Goal: Check status

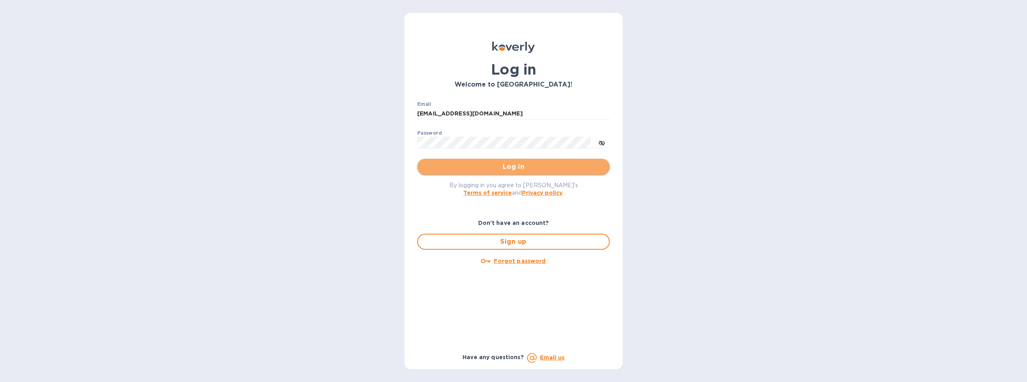
click at [512, 165] on span "Log in" at bounding box center [514, 167] width 180 height 10
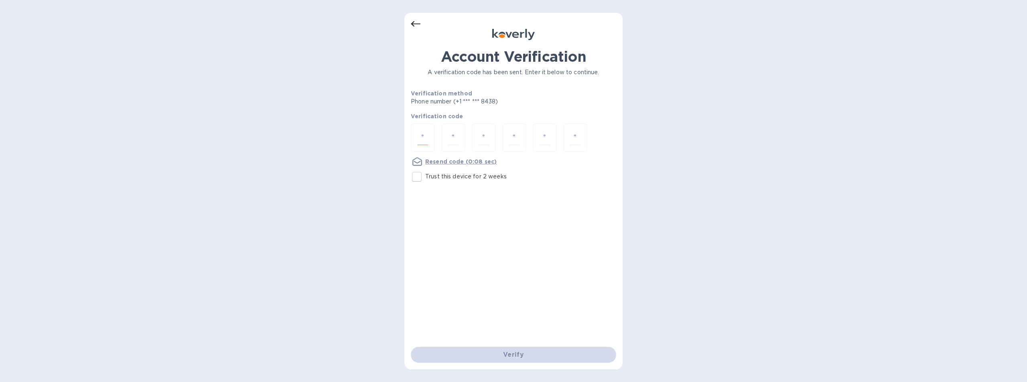
click at [423, 136] on input "number" at bounding box center [423, 137] width 10 height 15
type input "8"
type input "1"
type input "0"
type input "1"
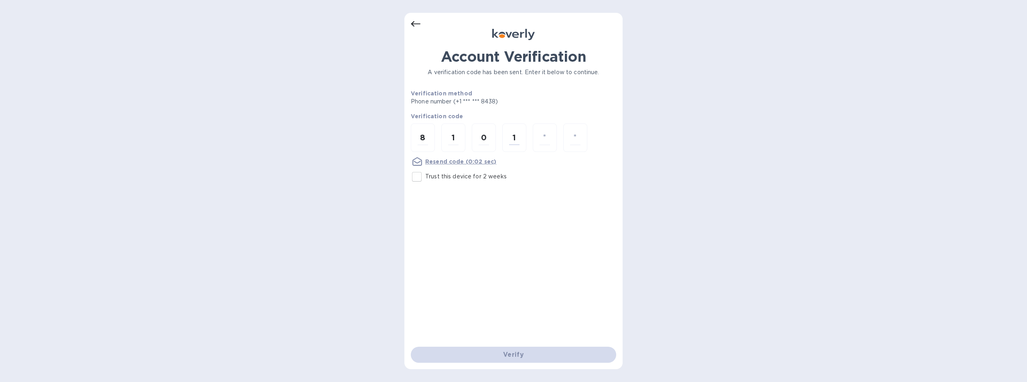
type input "9"
type input "8"
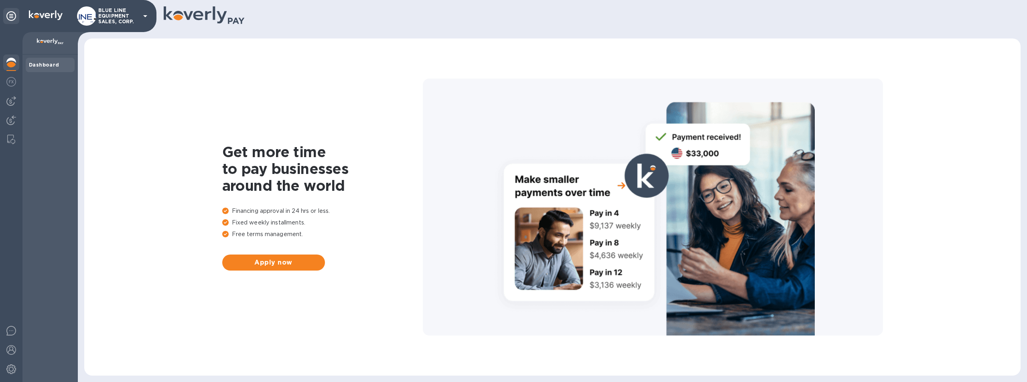
click at [113, 14] on p "BLUE LINE EQUIPMENT SALES, CORP." at bounding box center [118, 16] width 40 height 17
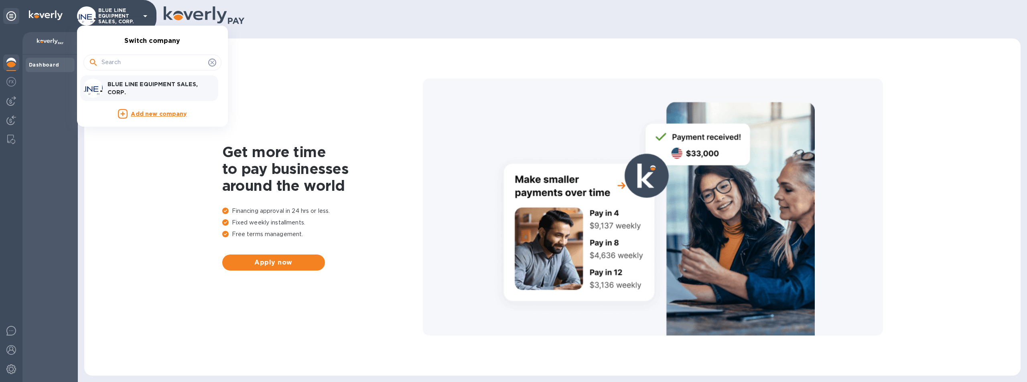
click at [141, 83] on p "BLUE LINE EQUIPMENT SALES, CORP." at bounding box center [158, 88] width 101 height 16
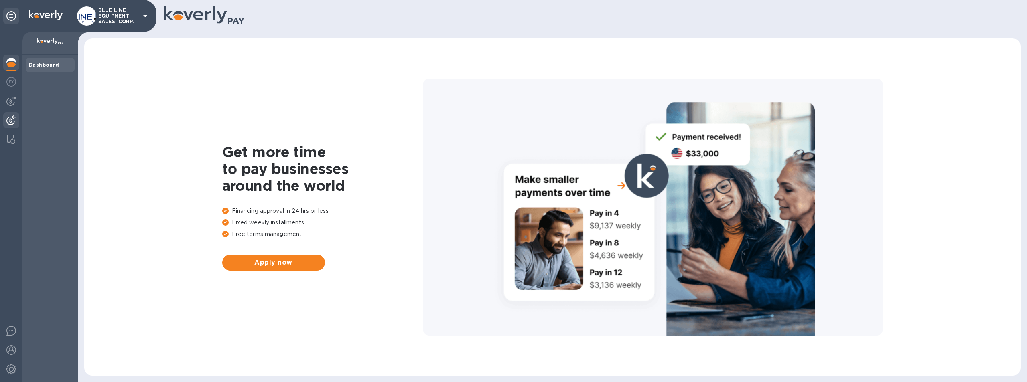
click at [8, 121] on img at bounding box center [11, 121] width 10 height 10
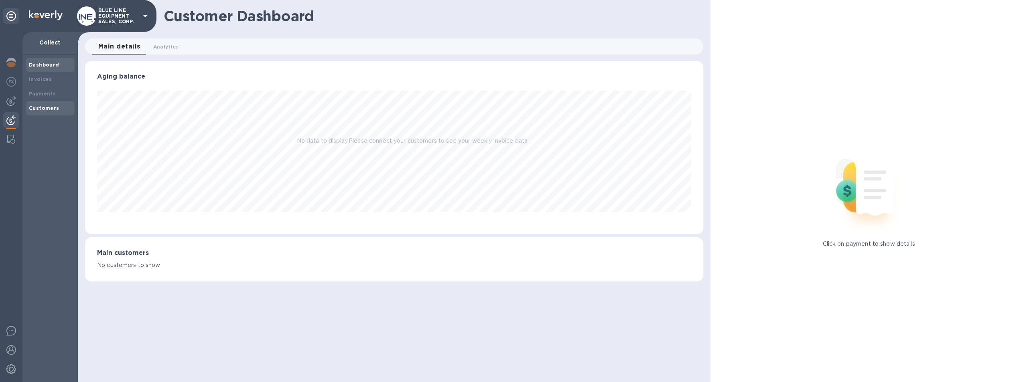
scroll to position [173, 619]
click at [42, 92] on b "Payments" at bounding box center [42, 94] width 27 height 6
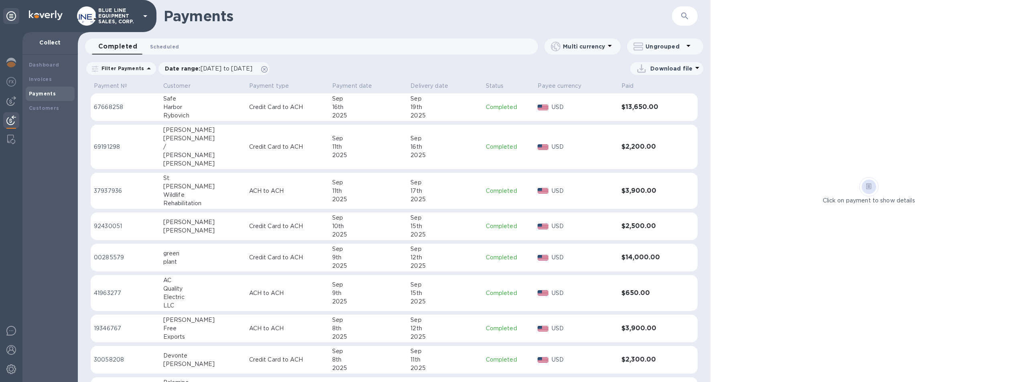
click at [164, 46] on span "Scheduled 0" at bounding box center [164, 47] width 29 height 8
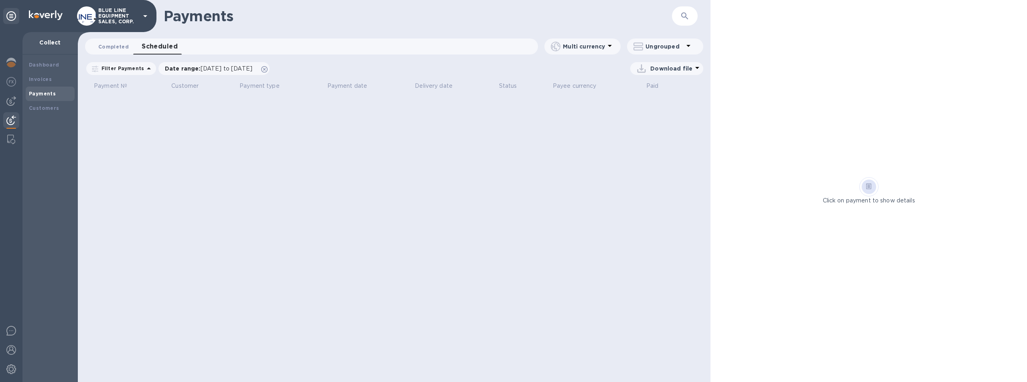
click at [112, 44] on span "Completed 0" at bounding box center [113, 47] width 31 height 8
